Goal: Task Accomplishment & Management: Use online tool/utility

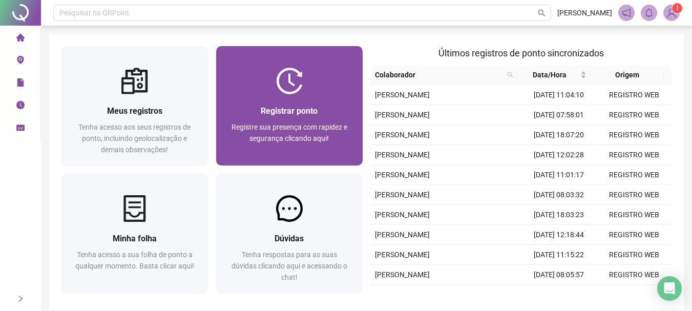
click at [307, 115] on span "Registrar ponto" at bounding box center [289, 111] width 57 height 10
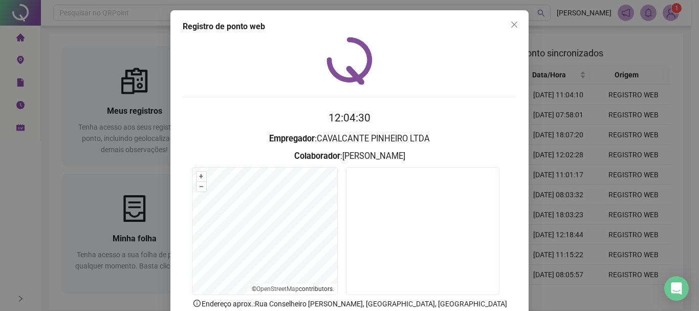
scroll to position [67, 0]
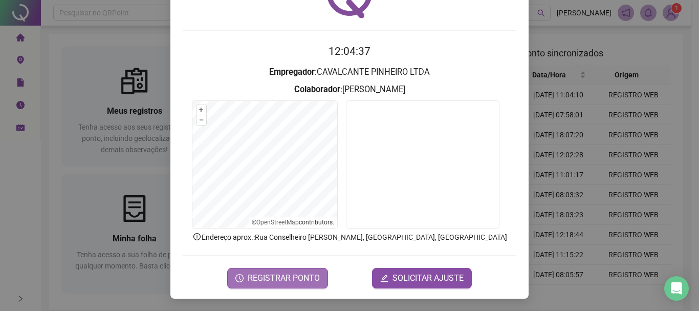
click at [270, 283] on span "REGISTRAR PONTO" at bounding box center [284, 278] width 72 height 12
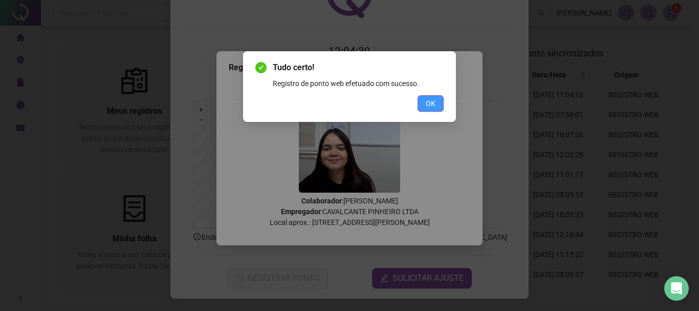
click at [432, 106] on span "OK" at bounding box center [431, 103] width 10 height 11
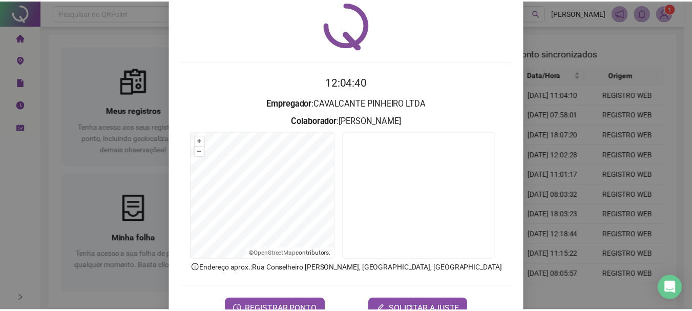
scroll to position [0, 0]
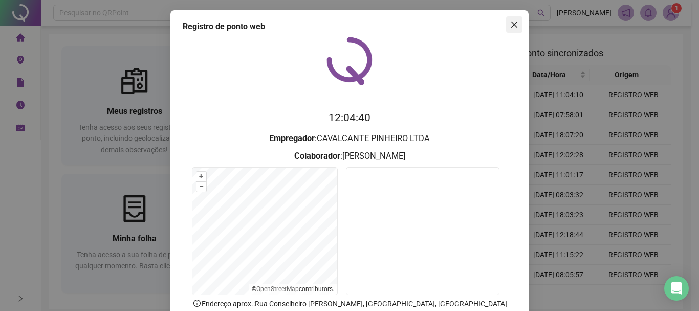
click at [511, 26] on icon "close" at bounding box center [514, 24] width 8 height 8
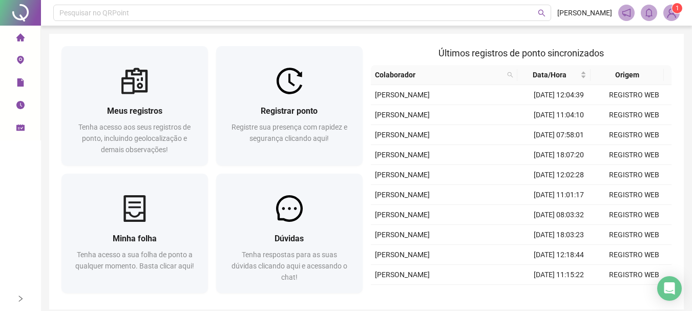
click at [679, 17] on span "1" at bounding box center [671, 13] width 16 height 16
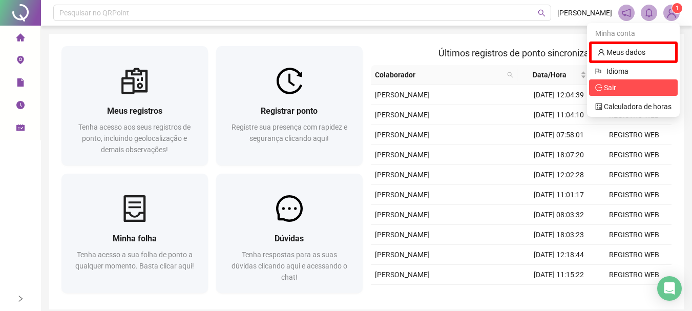
click at [622, 83] on span "Sair" at bounding box center [633, 87] width 76 height 11
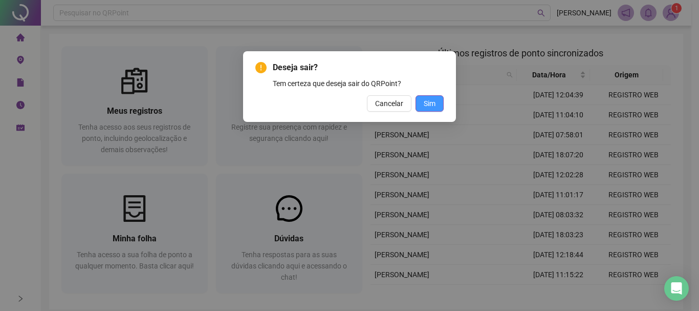
click at [422, 107] on button "Sim" at bounding box center [430, 103] width 28 height 16
